Goal: Find specific page/section: Find specific page/section

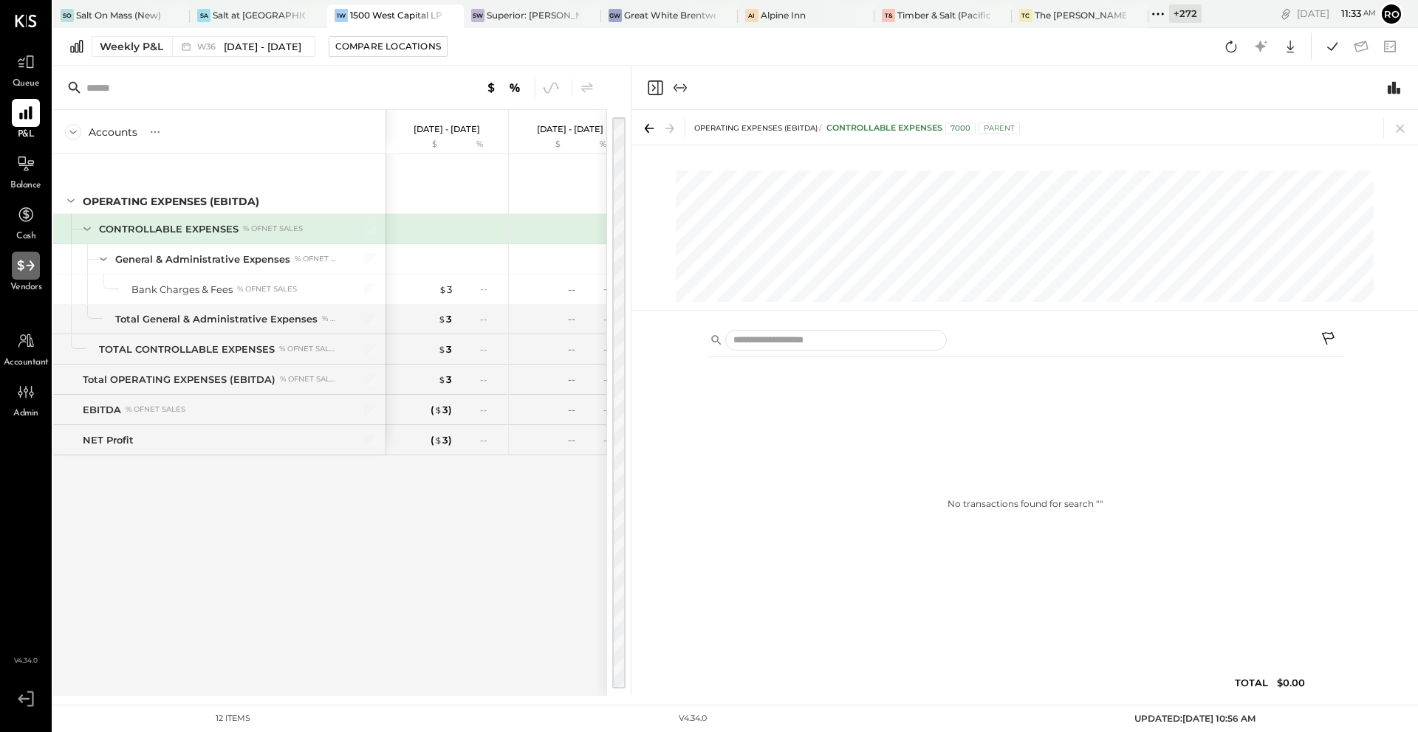
click at [21, 275] on div at bounding box center [26, 266] width 28 height 28
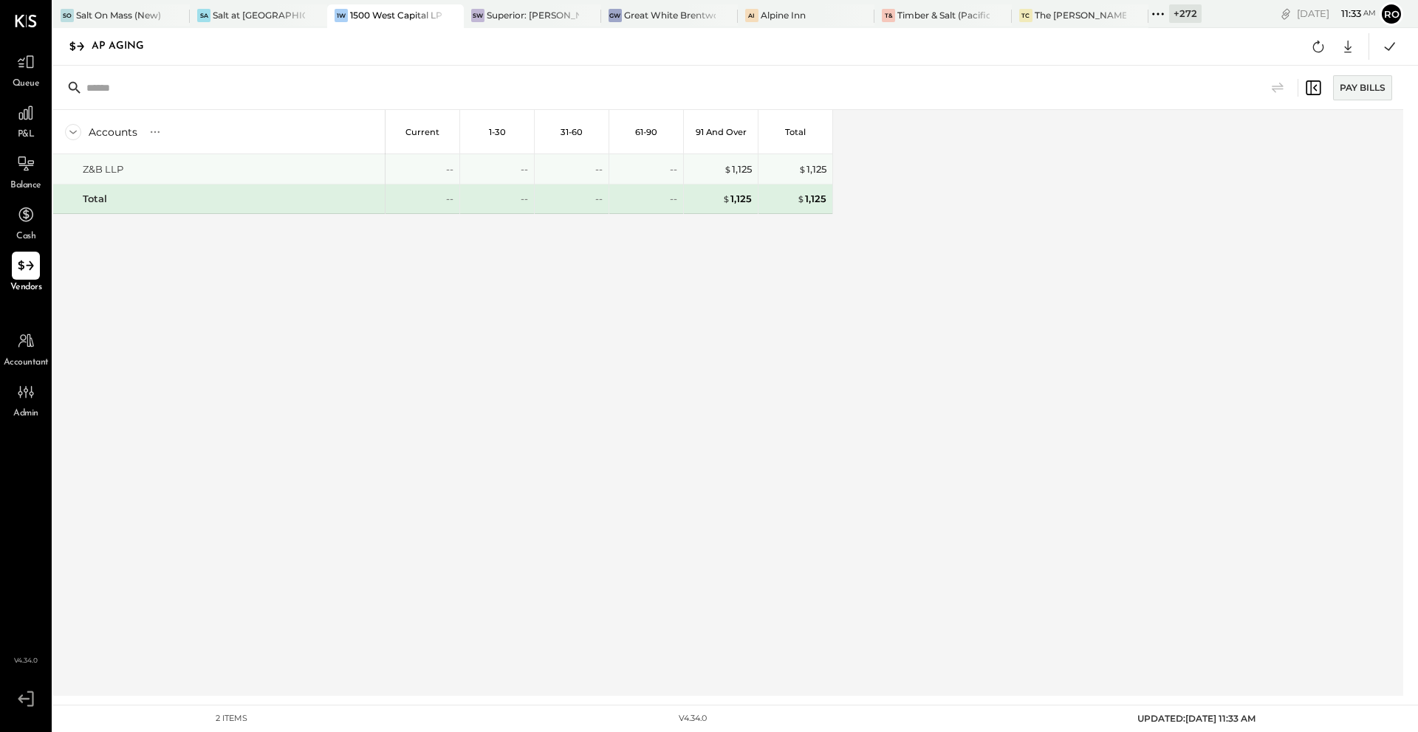
click at [343, 171] on div "Z&B LLP" at bounding box center [231, 169] width 296 height 14
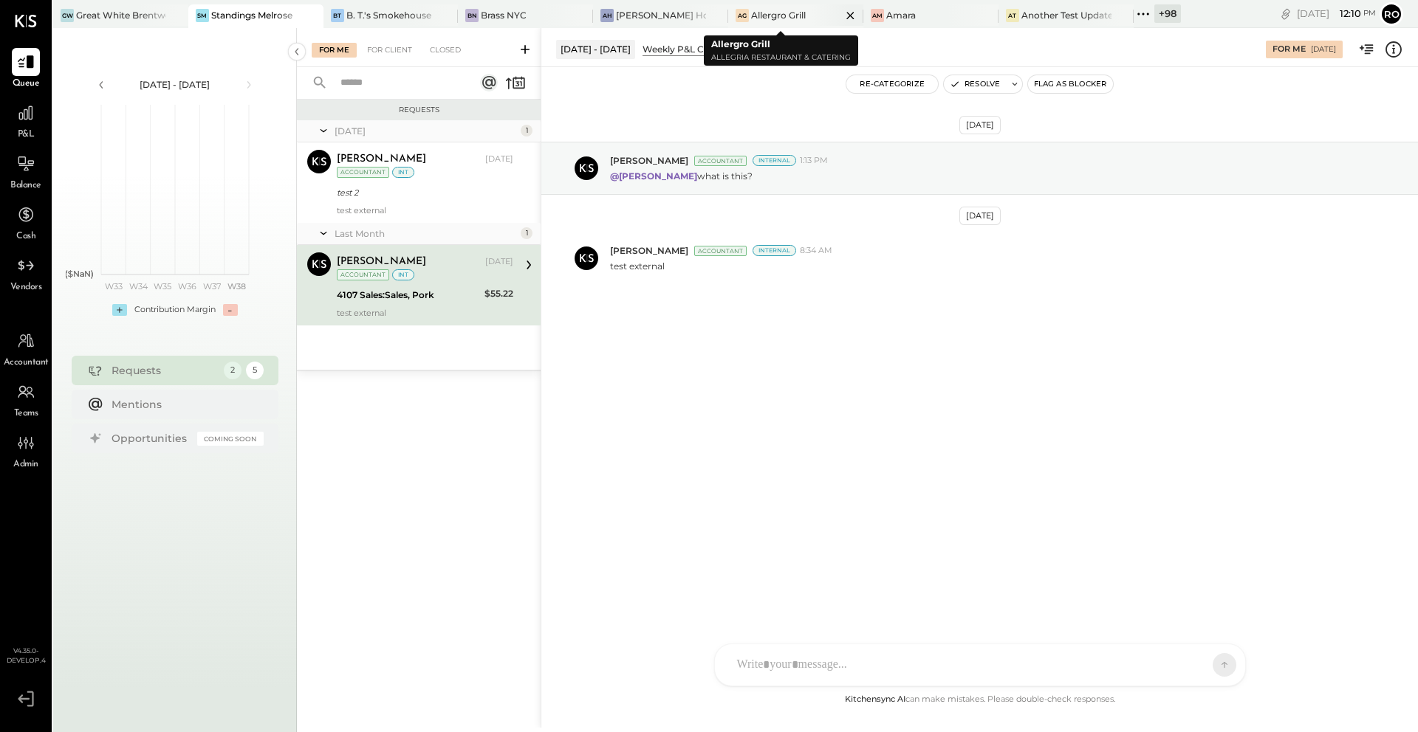
click at [789, 20] on div "Allergro Grill" at bounding box center [778, 15] width 55 height 13
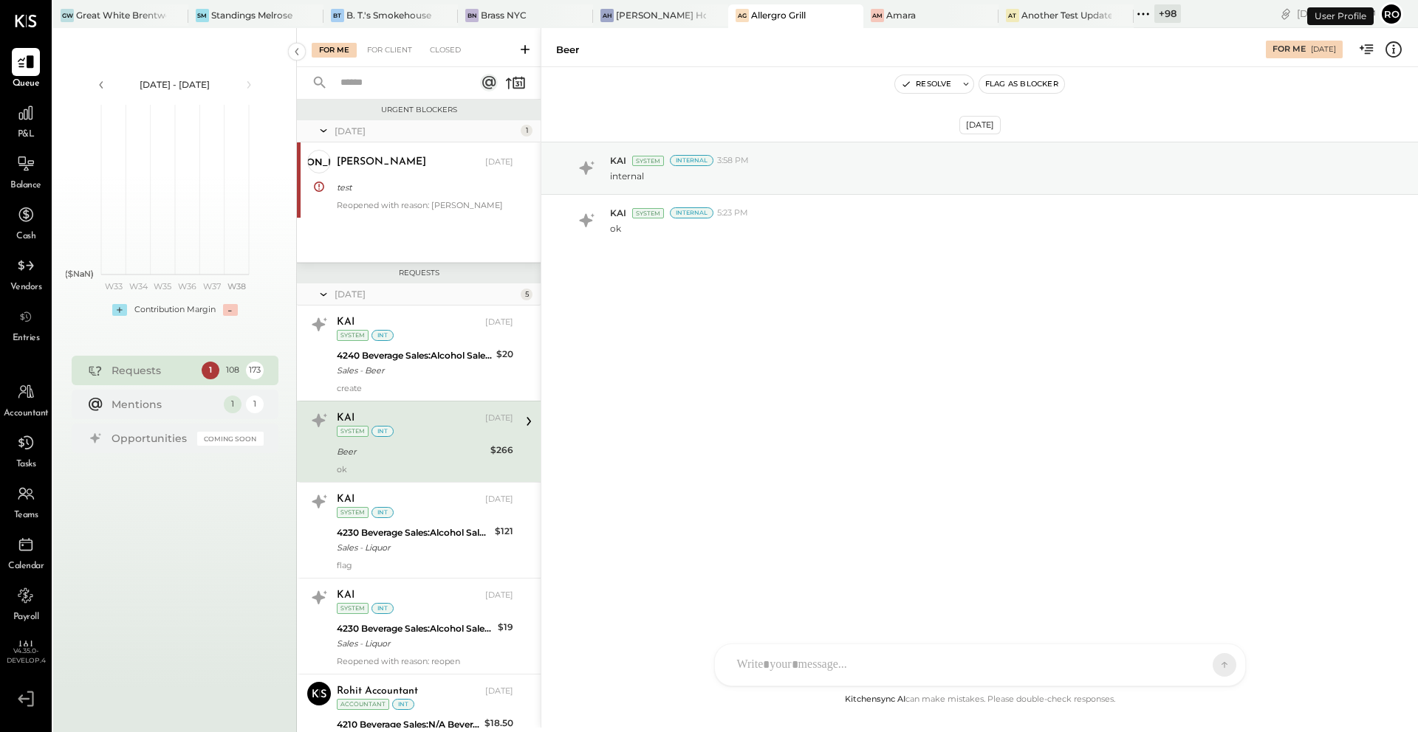
scroll to position [27, 0]
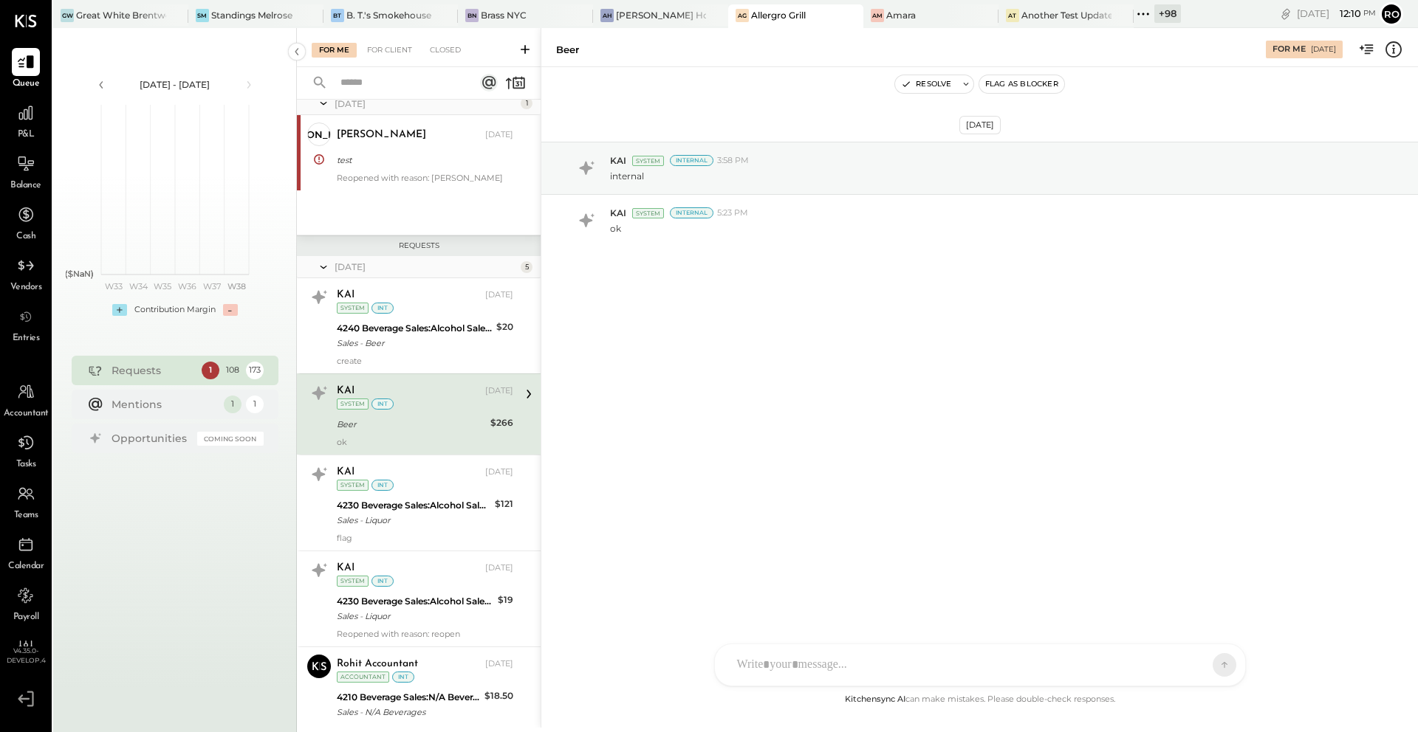
click at [25, 408] on span "Accountant" at bounding box center [26, 414] width 45 height 13
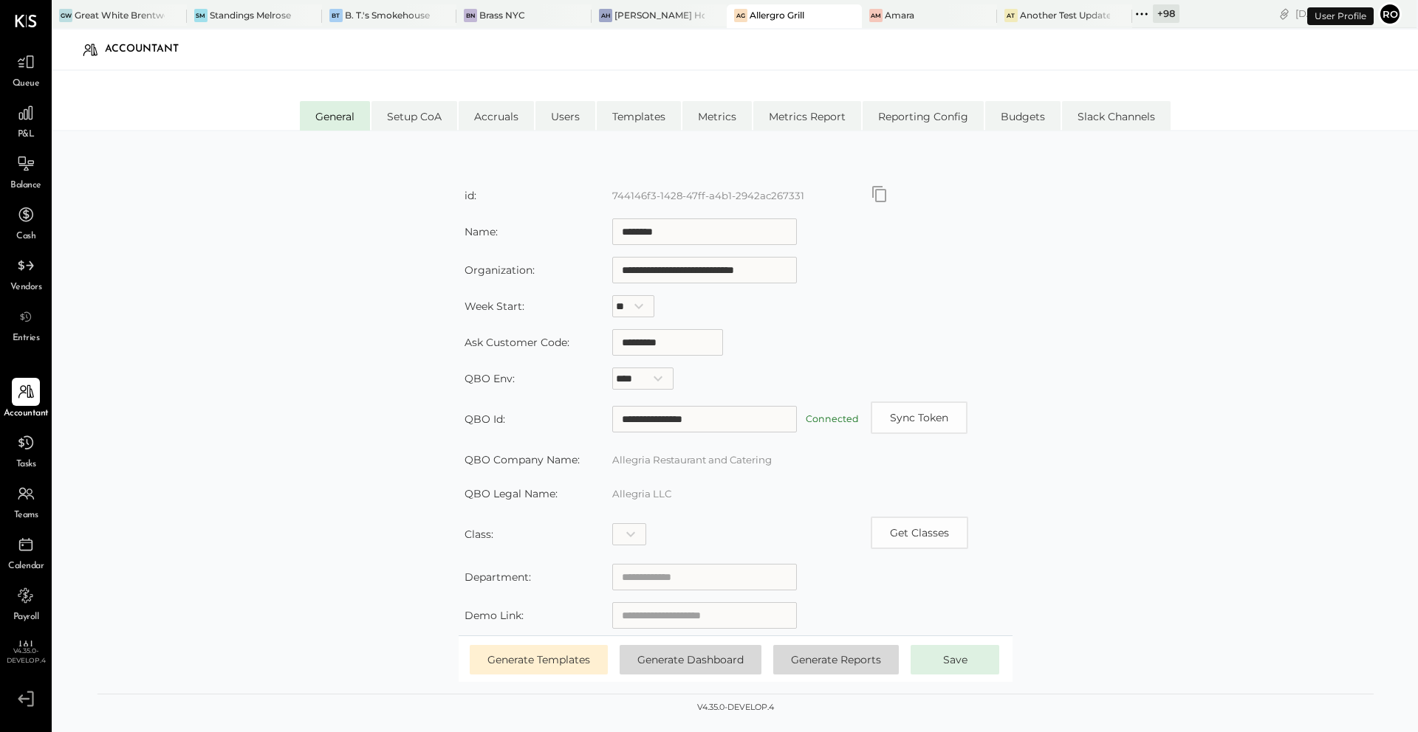
click at [870, 193] on icon "Copy id" at bounding box center [879, 194] width 18 height 18
